Goal: Transaction & Acquisition: Obtain resource

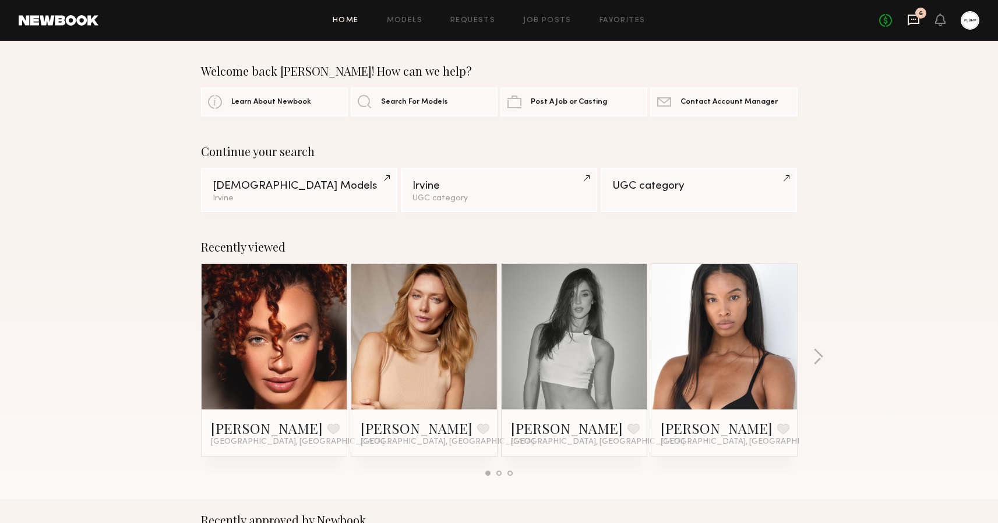
click at [916, 25] on icon at bounding box center [913, 19] width 13 height 13
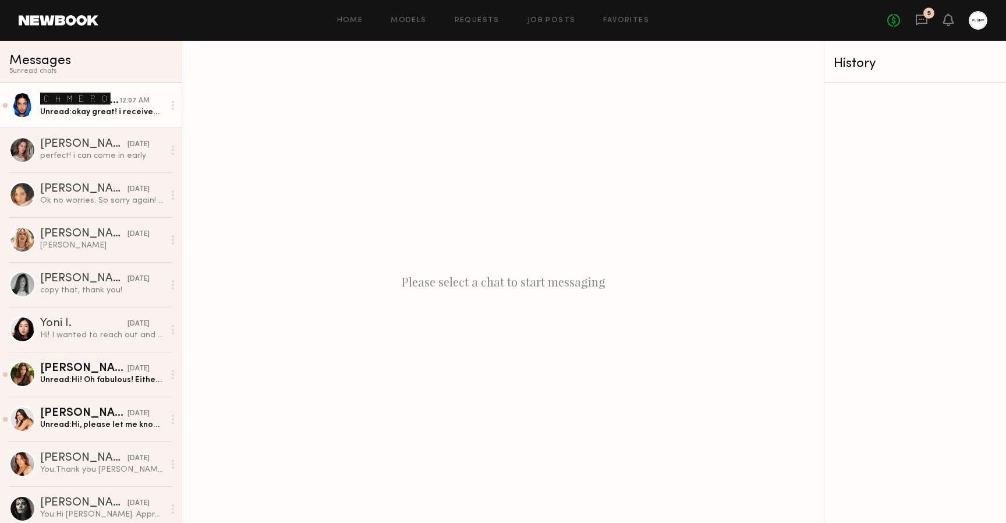
click at [118, 114] on div "Unread: okay great! i received a forma treatment about [DATE] do i need to wait…" at bounding box center [102, 112] width 124 height 11
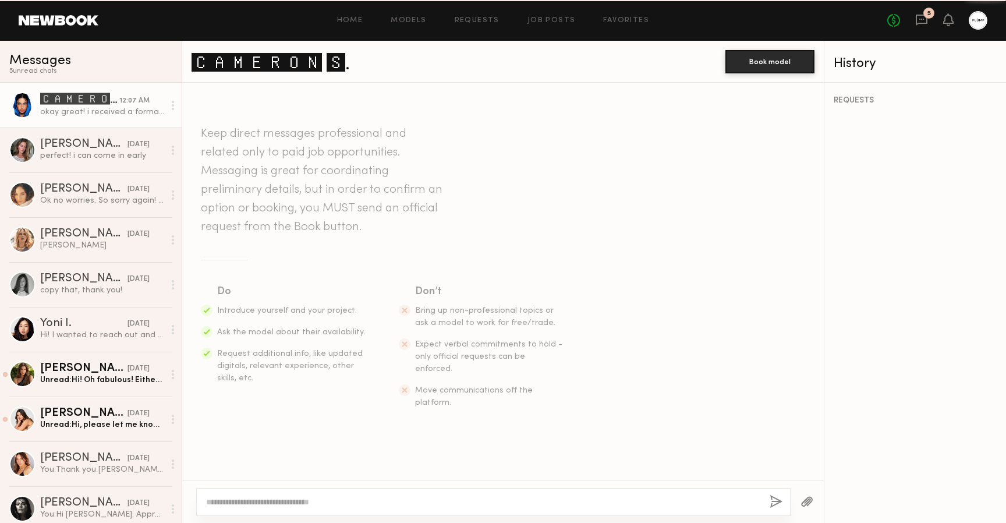
scroll to position [757, 0]
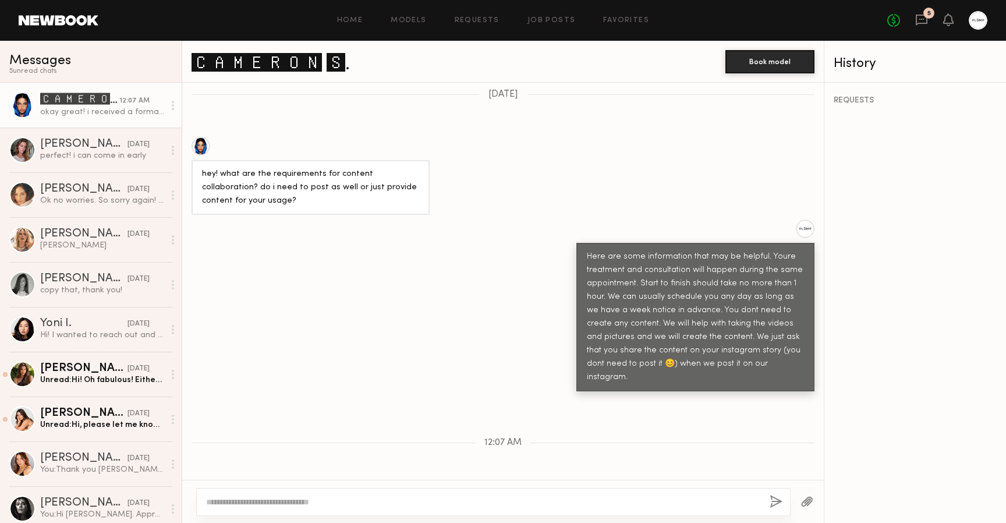
click at [275, 62] on link "🅲🅰🅼🅴🆁🅾🅽 🆂." at bounding box center [271, 61] width 158 height 25
click at [383, 502] on textarea at bounding box center [483, 502] width 554 height 12
type textarea "**********"
click at [783, 500] on div "**********" at bounding box center [493, 502] width 595 height 28
click at [776, 500] on button "button" at bounding box center [776, 502] width 13 height 15
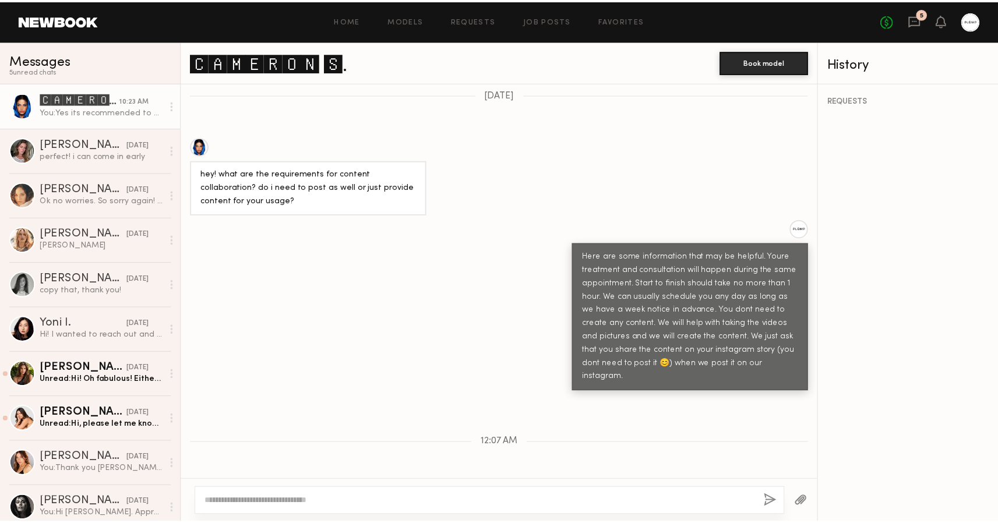
scroll to position [914, 0]
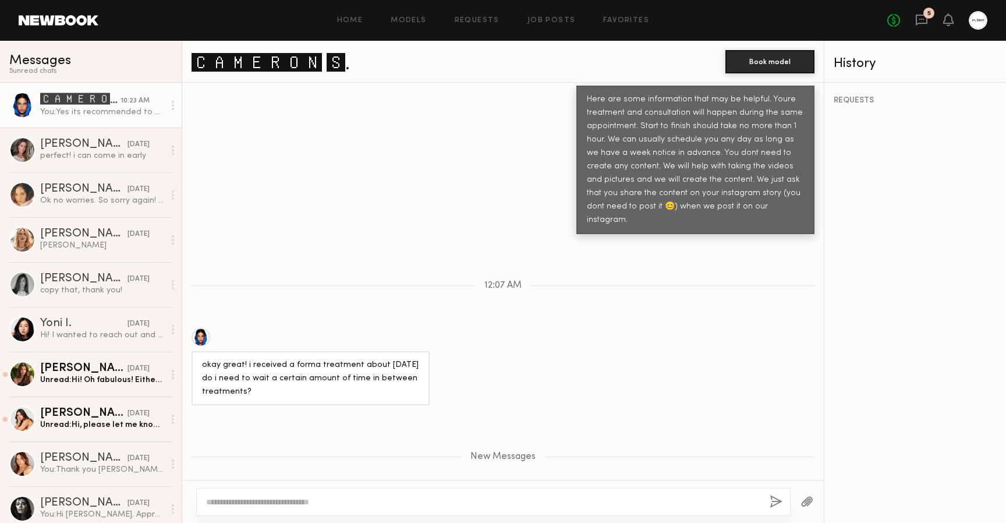
click at [43, 25] on link at bounding box center [59, 20] width 80 height 10
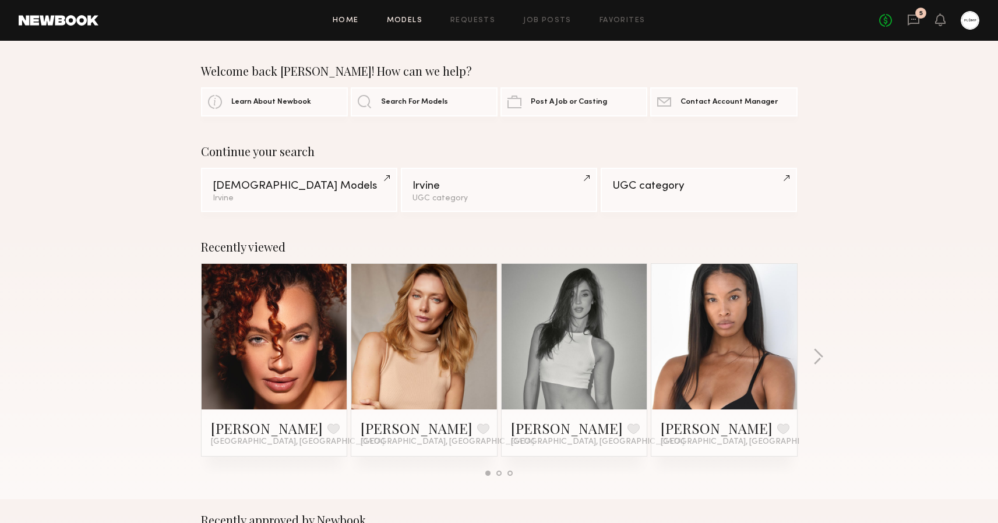
click at [407, 20] on link "Models" at bounding box center [405, 21] width 36 height 8
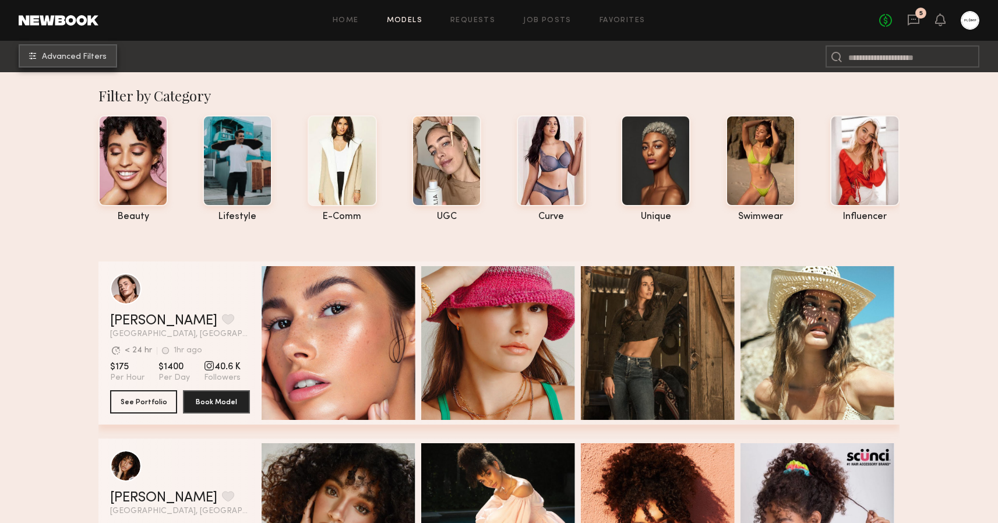
click at [72, 59] on span "Advanced Filters" at bounding box center [74, 57] width 65 height 8
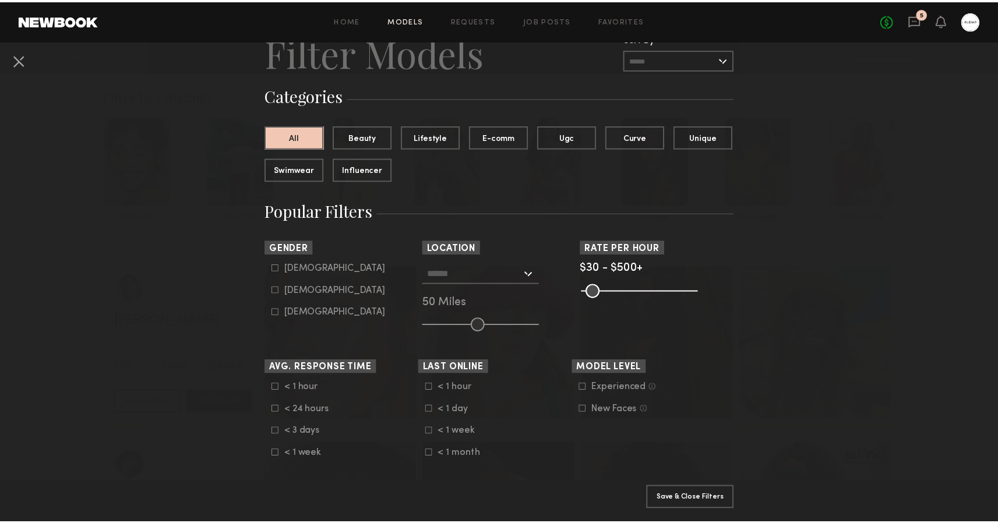
scroll to position [77, 0]
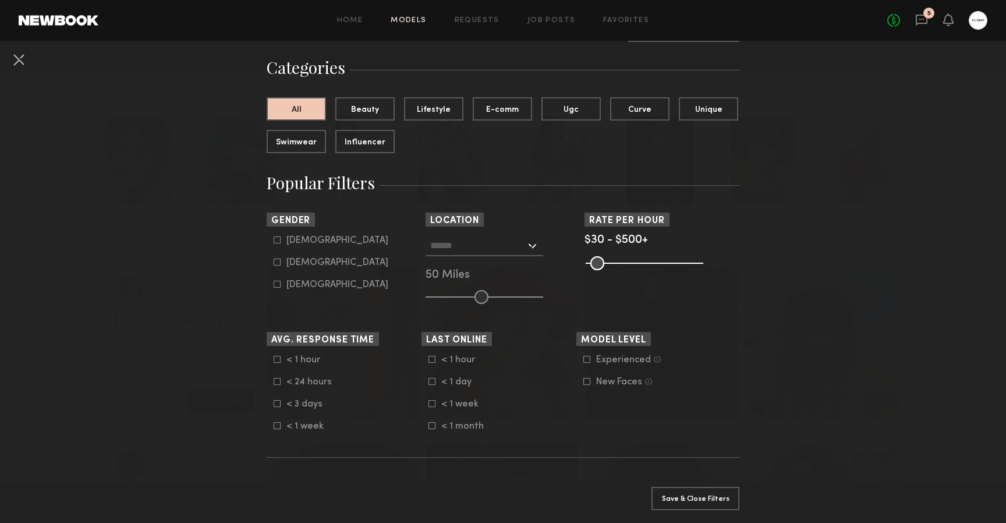
click at [520, 239] on input "text" at bounding box center [478, 245] width 96 height 20
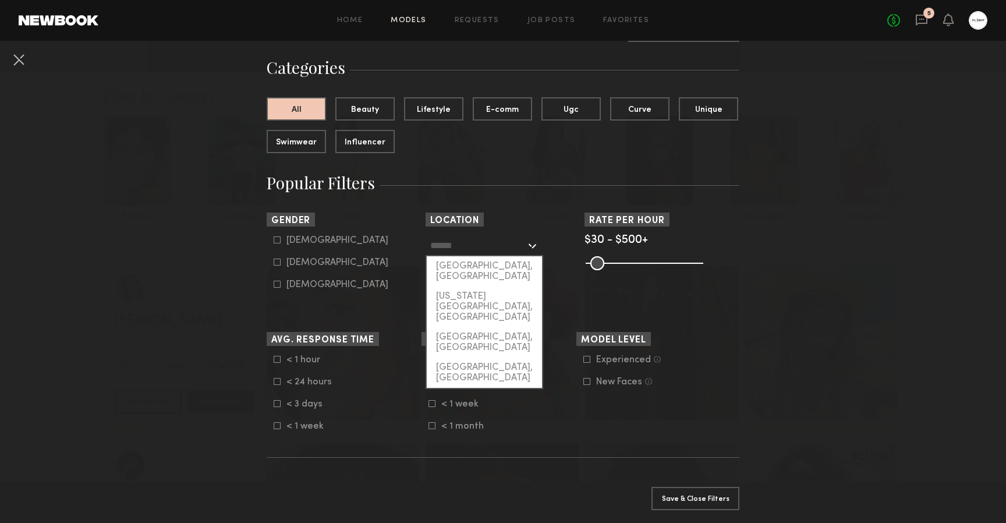
click at [477, 250] on input "text" at bounding box center [478, 245] width 96 height 20
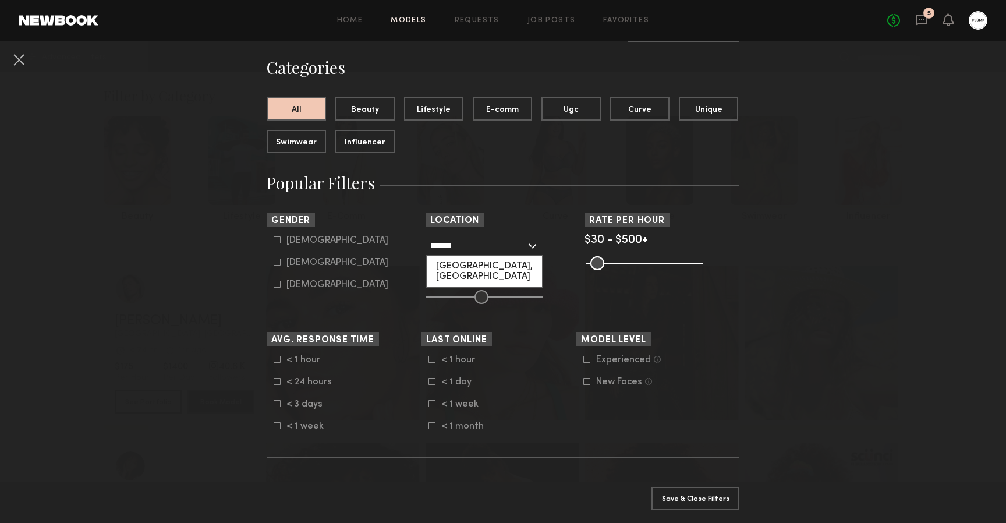
click at [478, 264] on div "[GEOGRAPHIC_DATA], [GEOGRAPHIC_DATA]" at bounding box center [484, 271] width 115 height 30
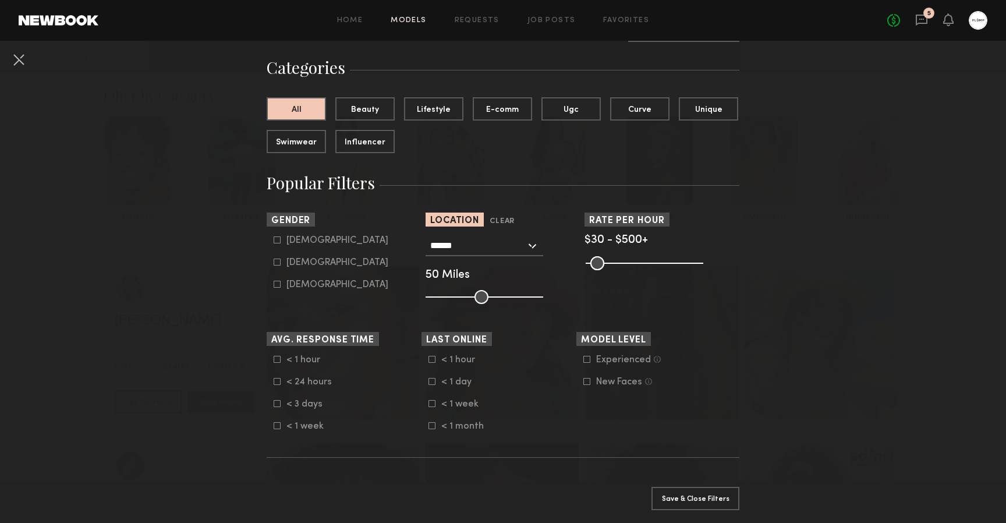
type input "**********"
drag, startPoint x: 473, startPoint y: 294, endPoint x: 445, endPoint y: 294, distance: 28.0
type input "**"
click at [445, 294] on input "range" at bounding box center [485, 297] width 118 height 14
click at [681, 486] on button "Apply 1 Filters & Close" at bounding box center [696, 497] width 88 height 23
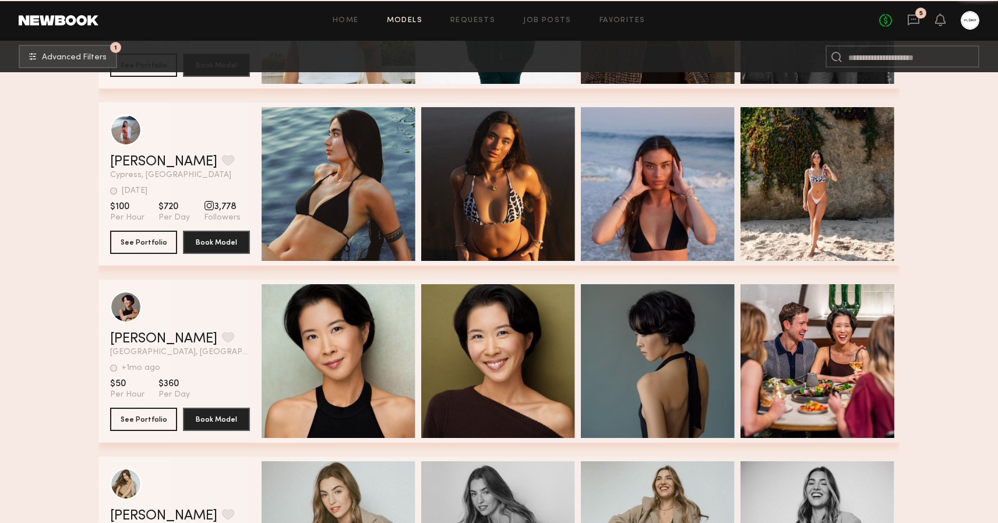
scroll to position [8148, 0]
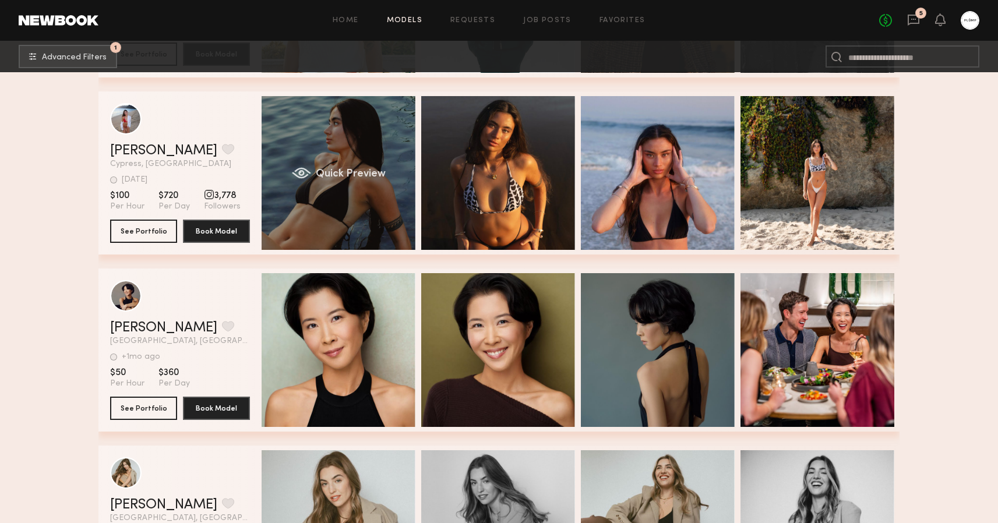
click at [387, 195] on div "Quick Preview" at bounding box center [339, 173] width 154 height 154
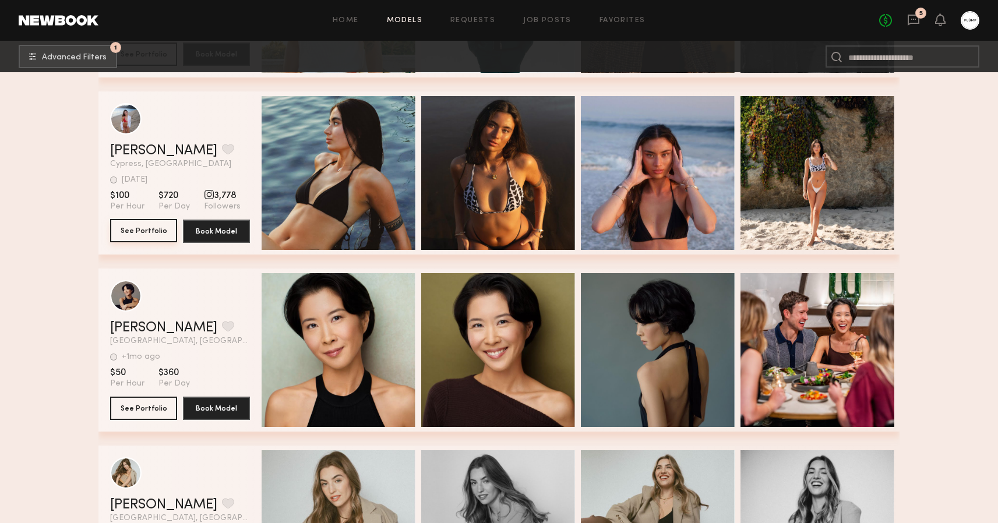
click at [148, 237] on button "See Portfolio" at bounding box center [143, 230] width 67 height 23
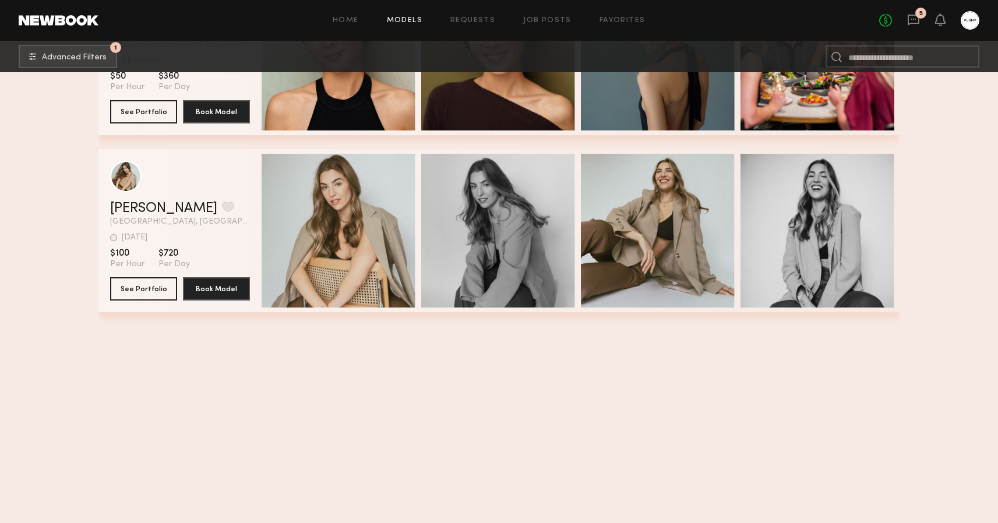
scroll to position [7907, 0]
